Goal: Understand process/instructions: Learn how to perform a task or action

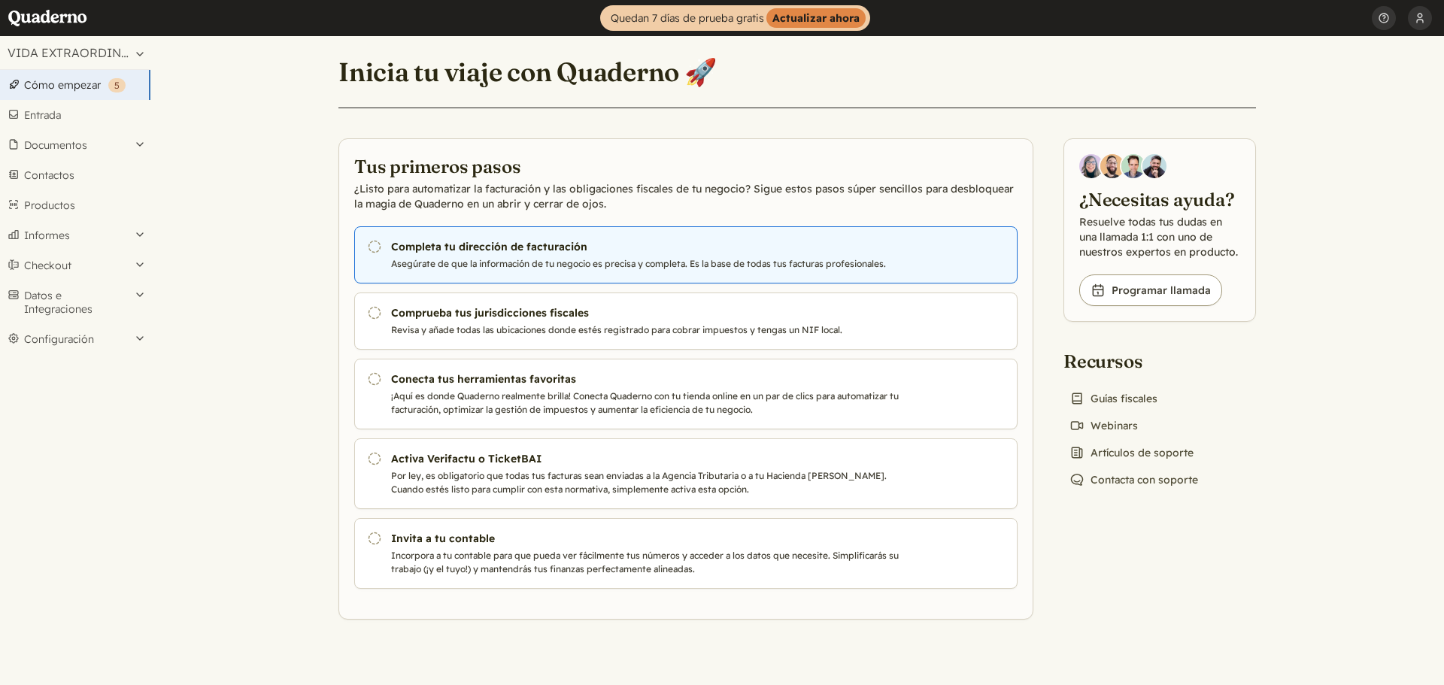
click at [540, 251] on h3 "Completa tu dirección de facturación" at bounding box center [647, 246] width 513 height 15
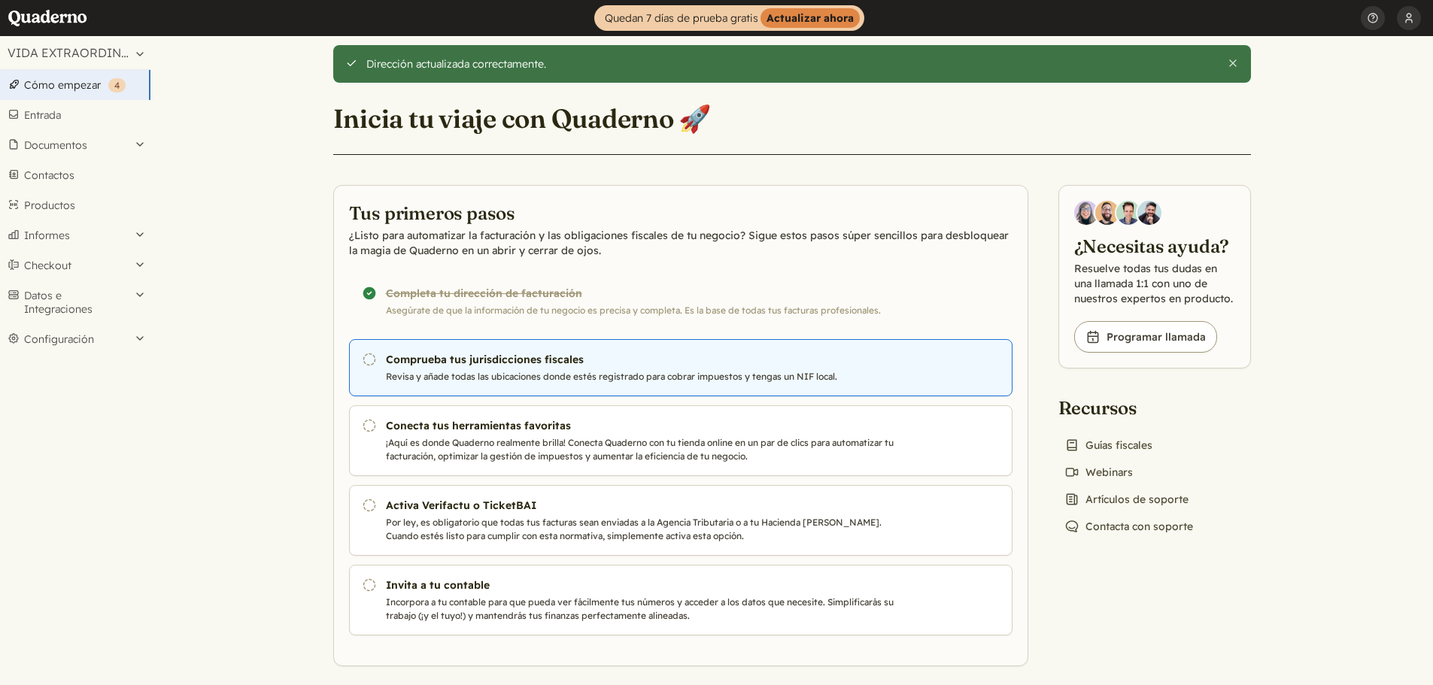
click at [429, 367] on h3 "Comprueba tus jurisdicciones fiscales" at bounding box center [642, 359] width 513 height 15
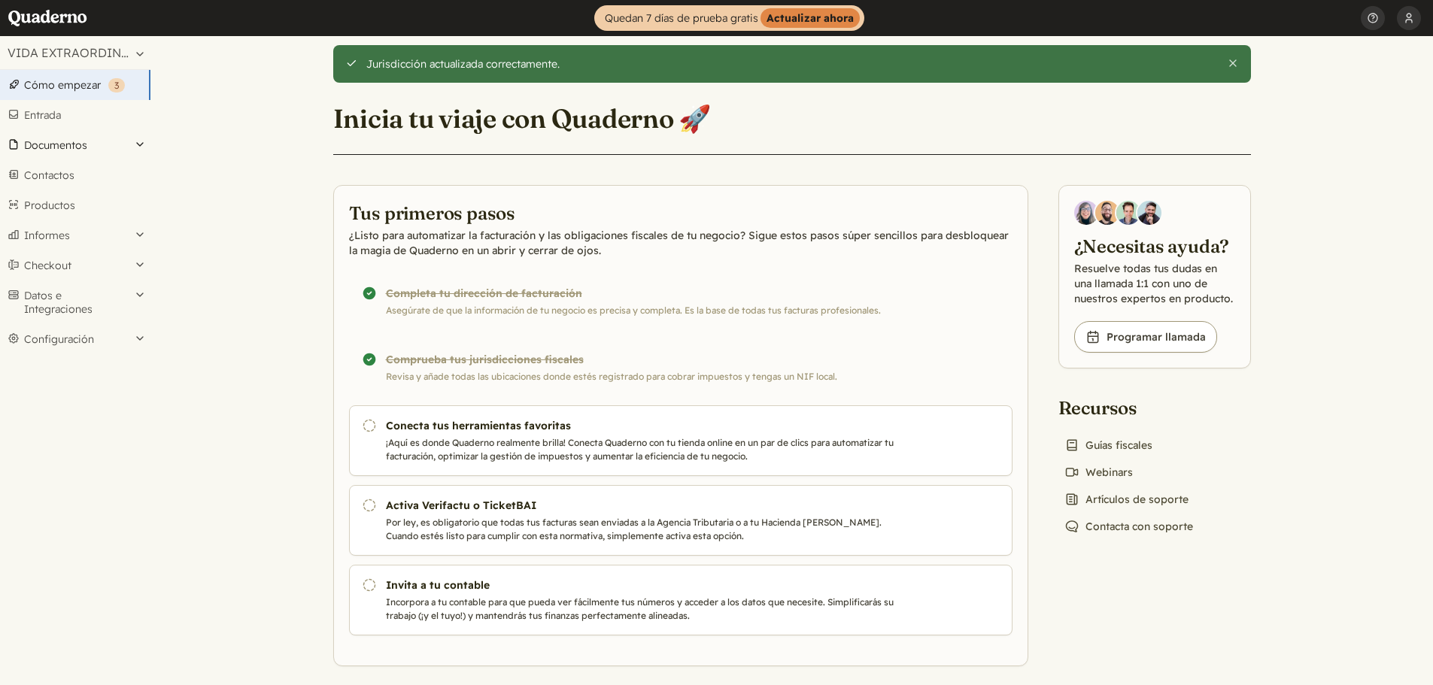
click at [139, 139] on button "Documentos" at bounding box center [75, 145] width 150 height 30
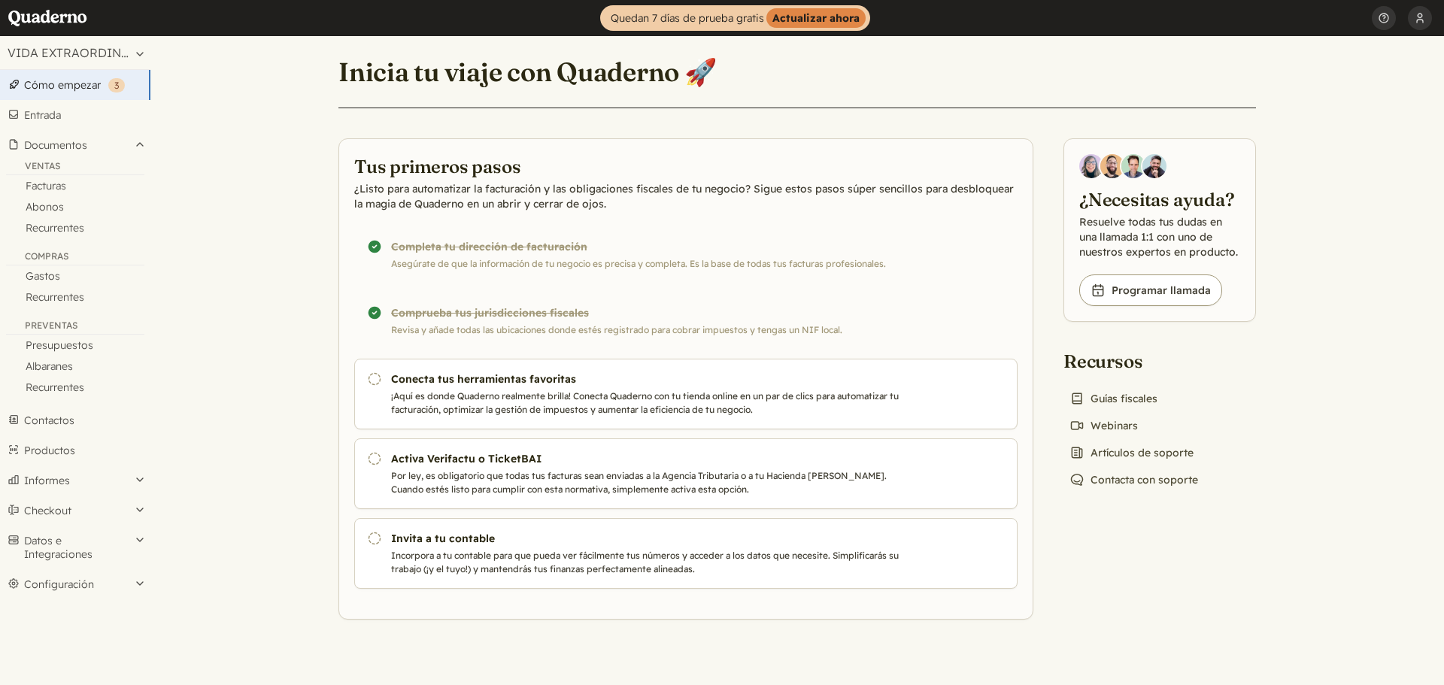
click at [469, 311] on div "¡Completado! Comprueba tus jurisdicciones fiscales Revisa y añade todas las ubi…" at bounding box center [685, 321] width 663 height 57
click at [40, 183] on link "Facturas" at bounding box center [75, 185] width 150 height 21
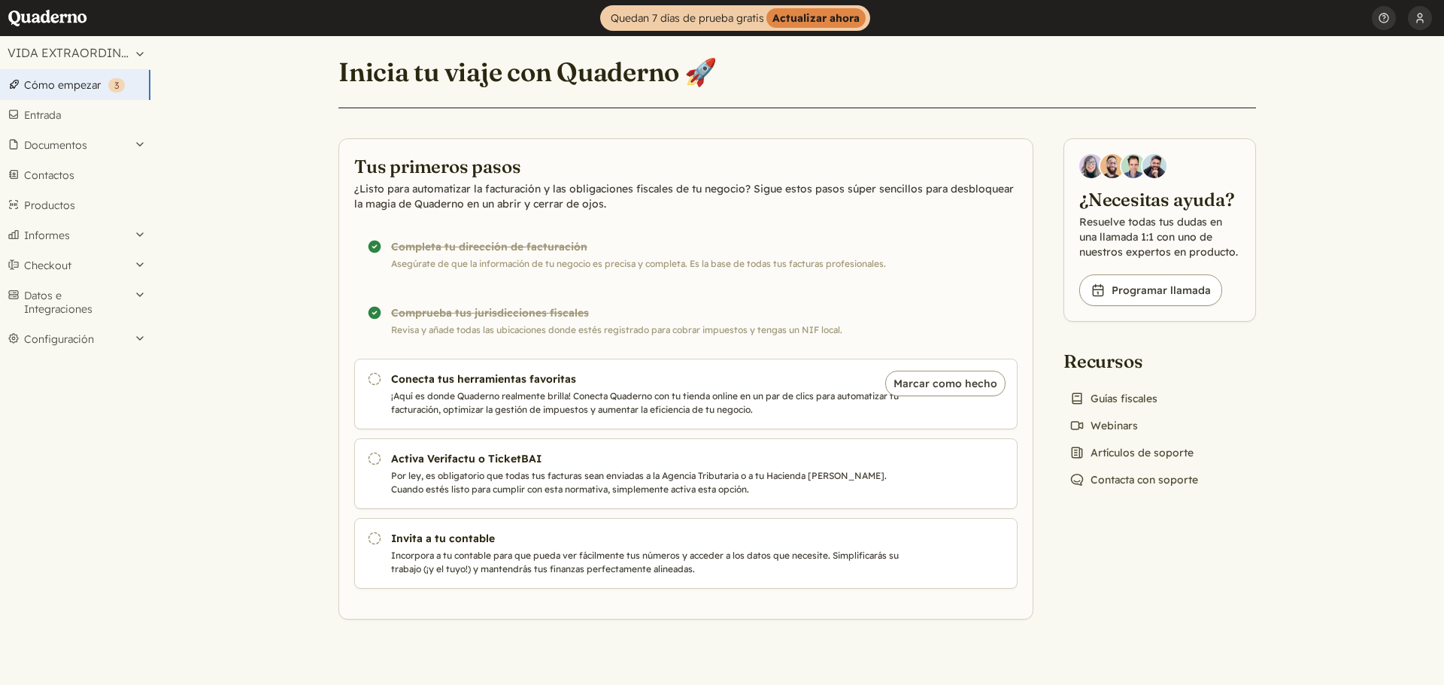
click at [447, 393] on p "¡Aquí es donde Quaderno realmente brilla! Conecta Quaderno con tu tienda online…" at bounding box center [647, 403] width 513 height 27
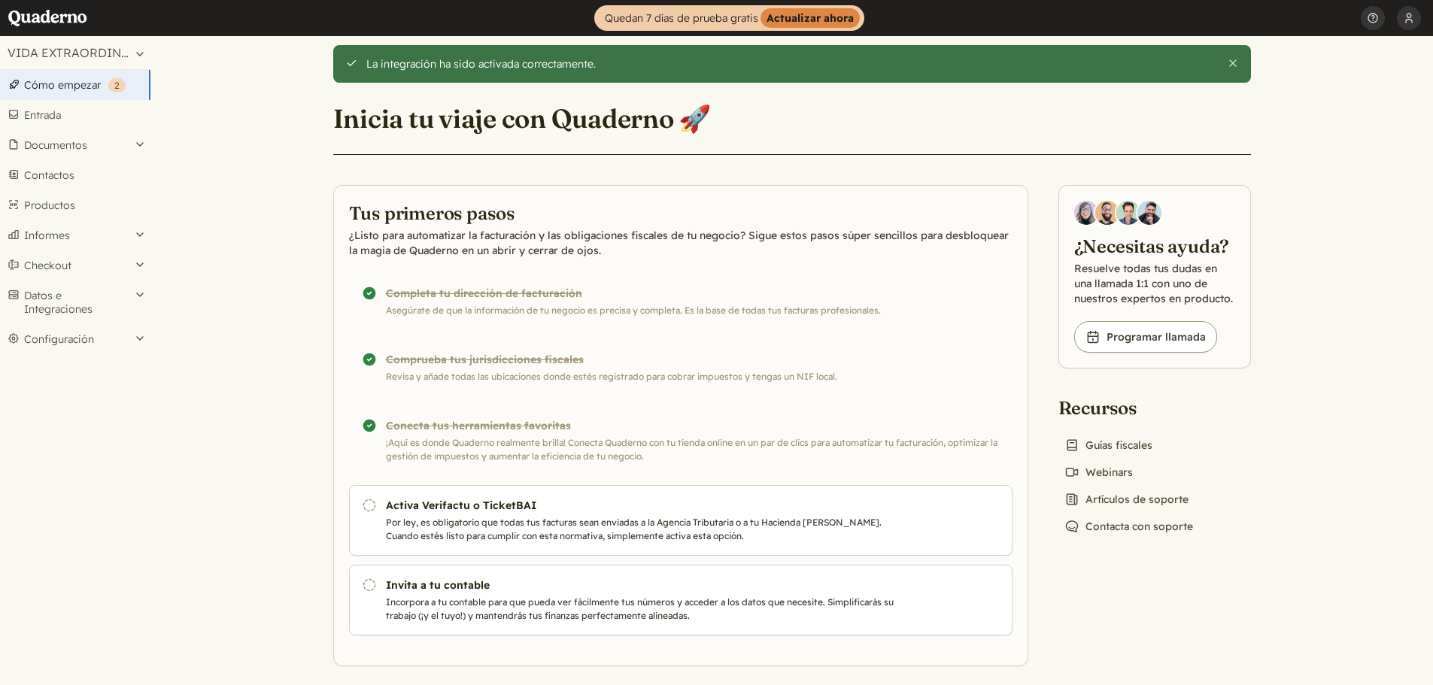
click at [517, 425] on div "¡Completado! Conecta tus herramientas favoritas ¡Aquí es donde Quaderno realmen…" at bounding box center [680, 440] width 663 height 71
click at [131, 296] on button "Datos e Integraciones" at bounding box center [75, 303] width 150 height 44
click at [62, 332] on link "Integraciones" at bounding box center [75, 334] width 150 height 21
